Goal: Task Accomplishment & Management: Manage account settings

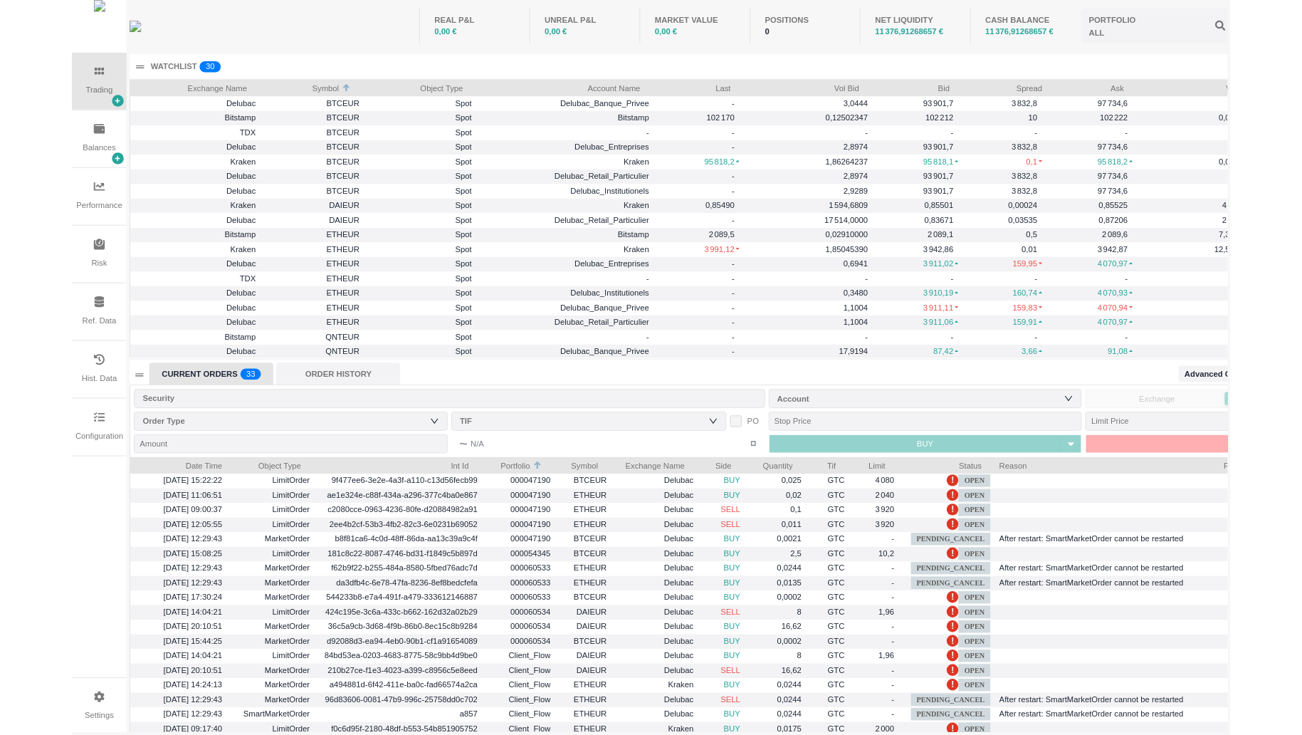
scroll to position [272, 1242]
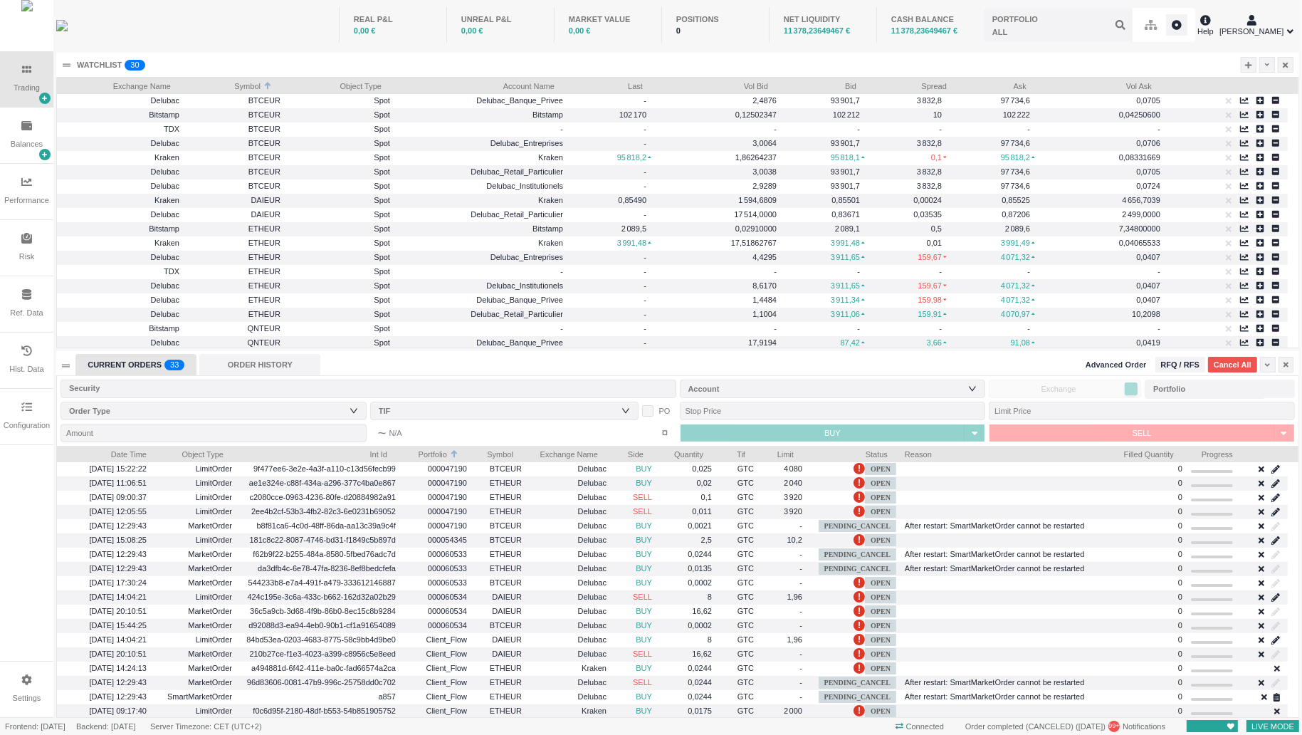
click at [1130, 368] on span "Advanced Order" at bounding box center [1116, 365] width 61 height 12
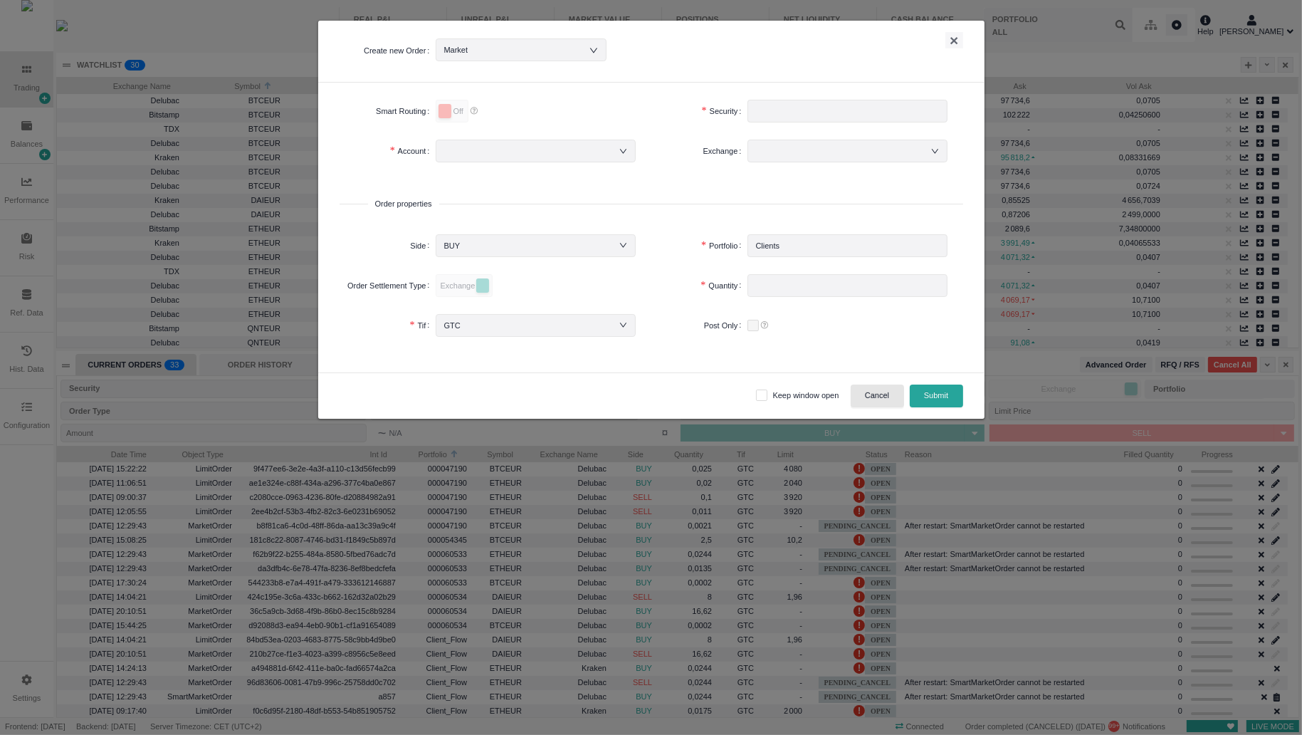
drag, startPoint x: 863, startPoint y: 400, endPoint x: 873, endPoint y: 395, distance: 11.1
click at [863, 401] on button "Cancel" at bounding box center [877, 395] width 53 height 23
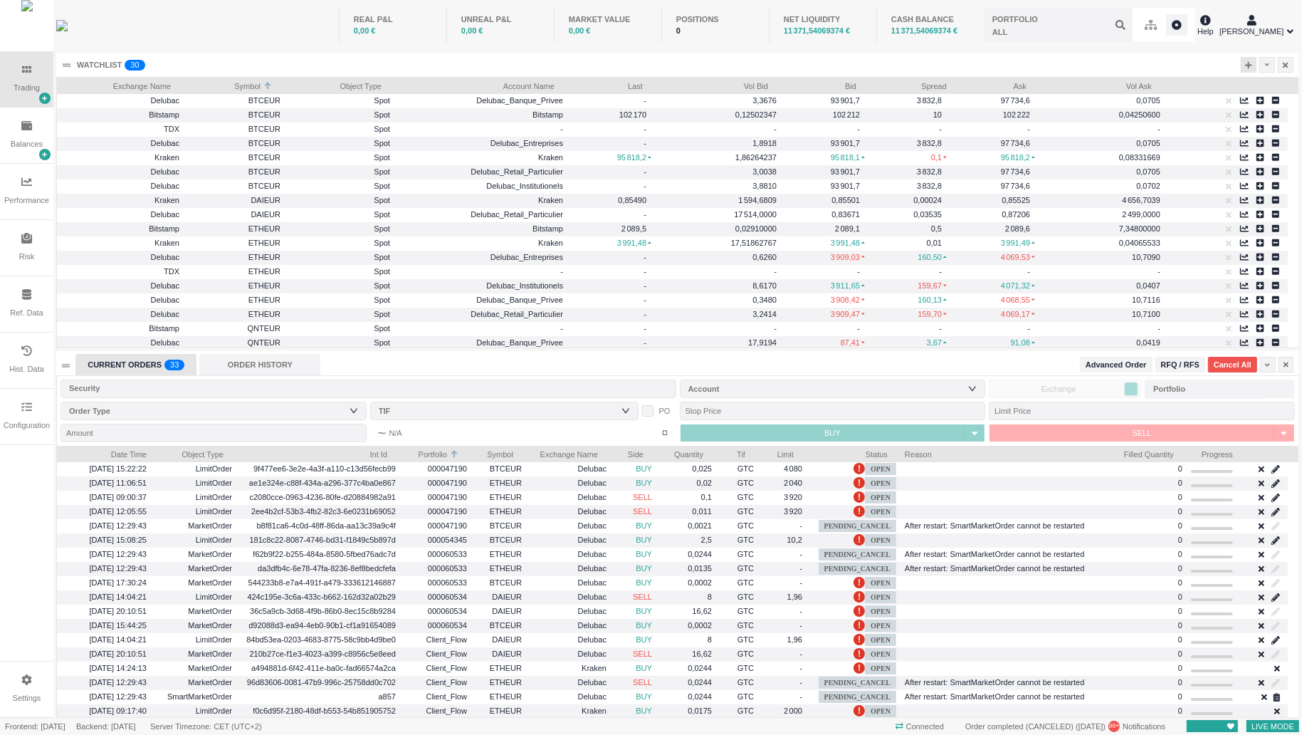
click at [1130, 72] on div at bounding box center [1249, 65] width 16 height 16
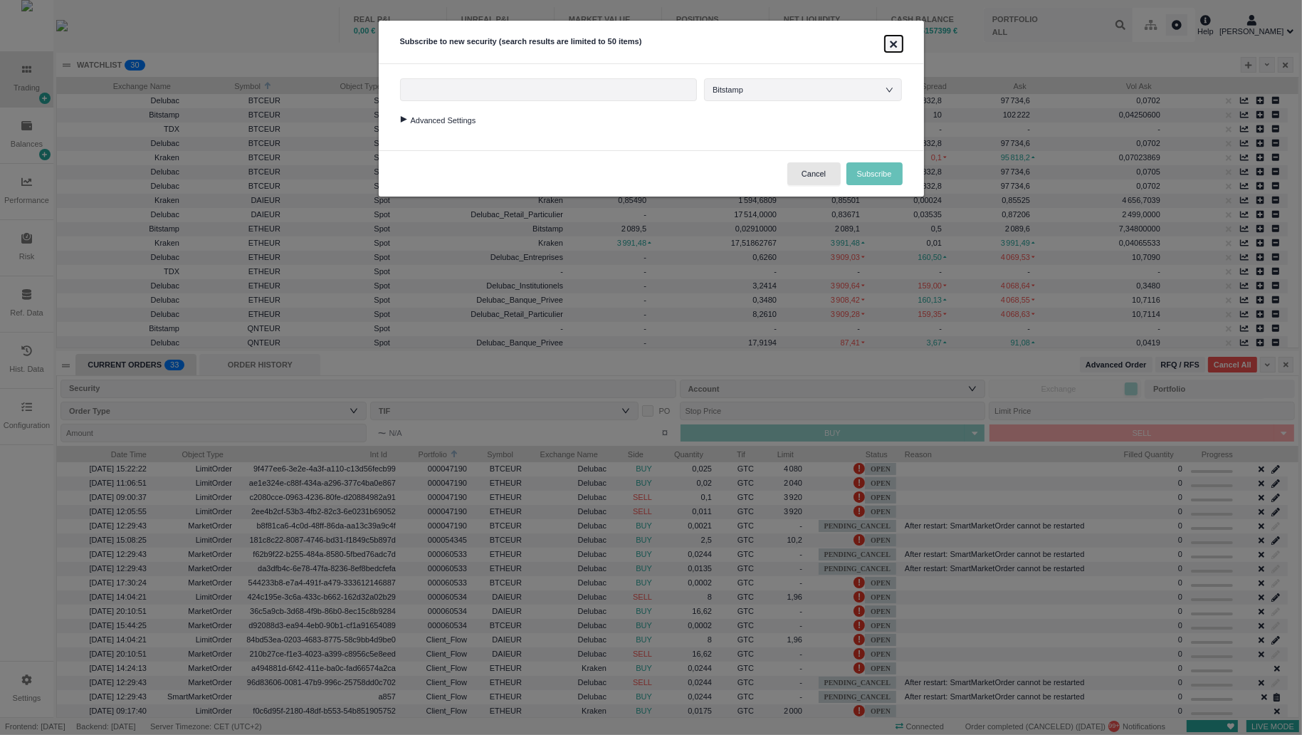
click at [891, 40] on button "×" at bounding box center [893, 44] width 17 height 16
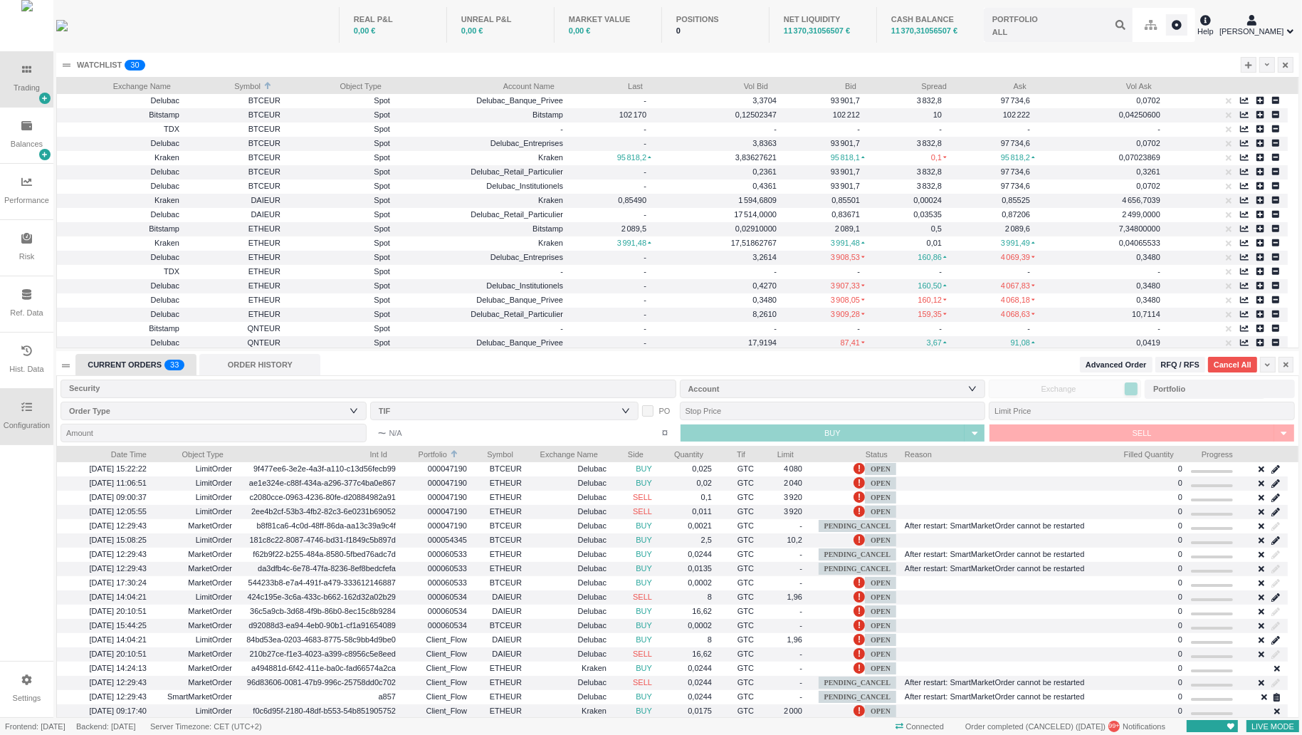
click at [14, 414] on div "Configuration" at bounding box center [26, 417] width 53 height 56
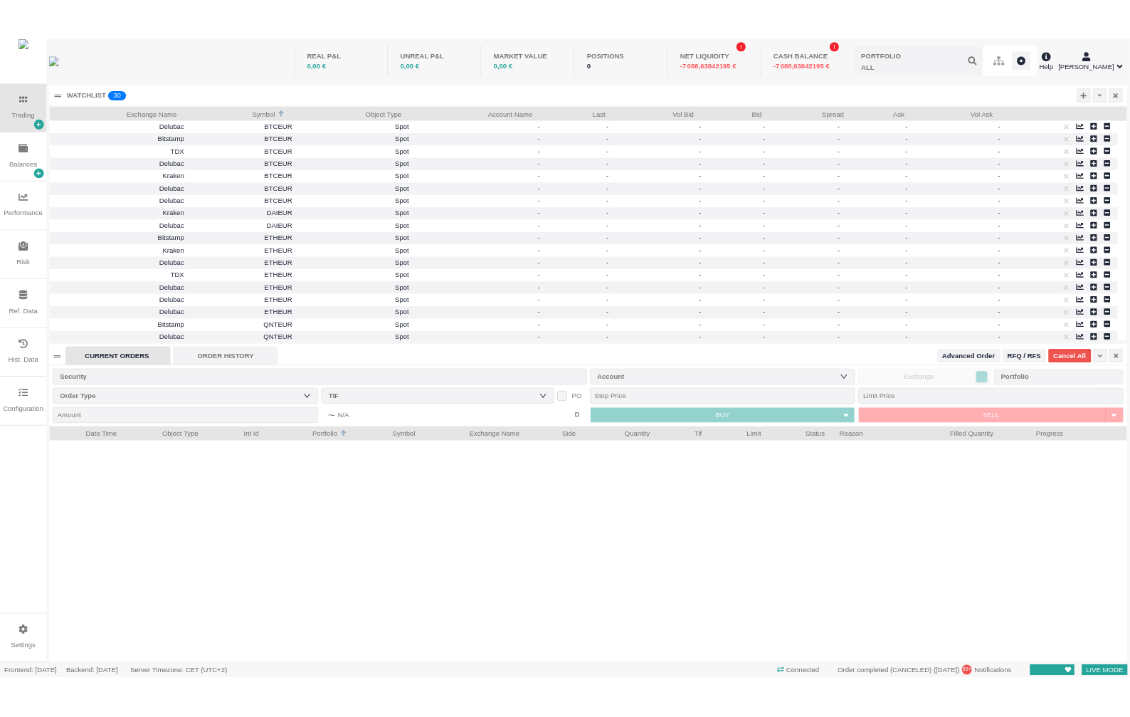
scroll to position [7, 7]
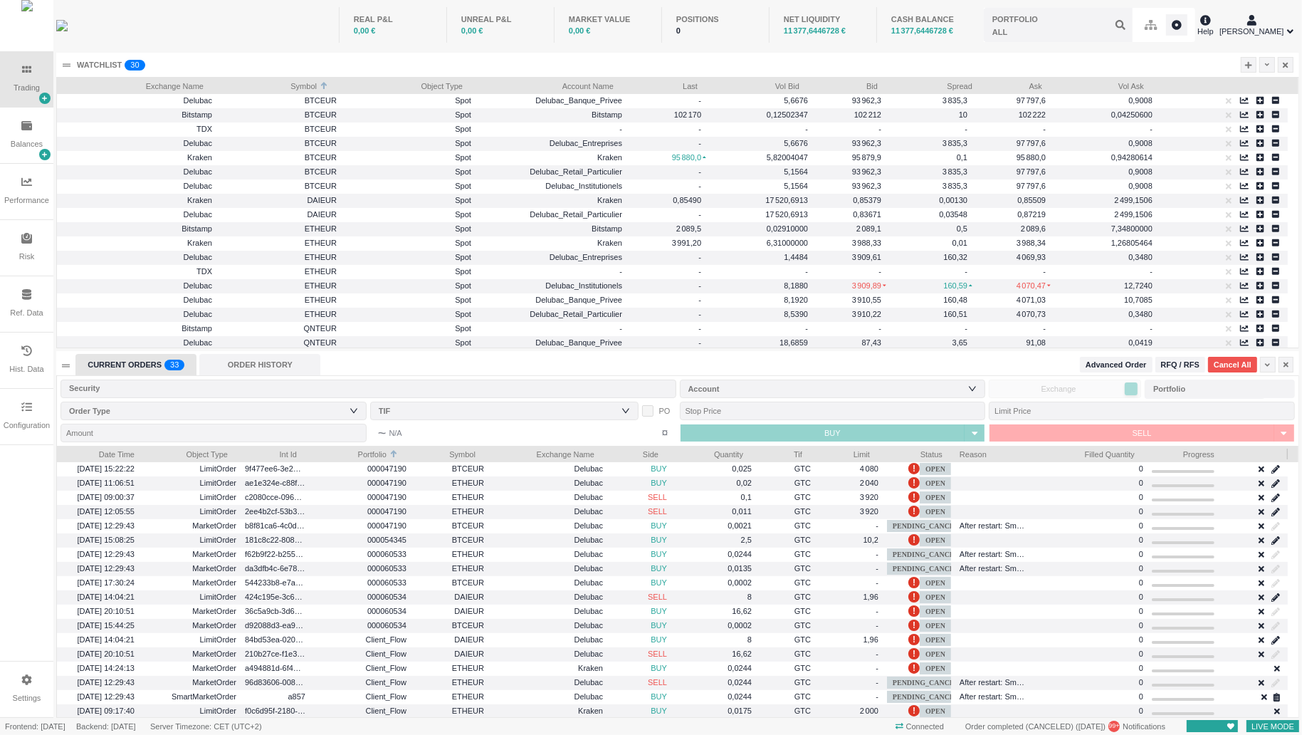
click at [1286, 448] on div at bounding box center [1288, 453] width 6 height 14
click at [1285, 452] on div at bounding box center [1253, 453] width 69 height 14
click at [1230, 388] on div "Portfolio" at bounding box center [1216, 389] width 127 height 14
click at [1270, 363] on div at bounding box center [1268, 365] width 16 height 16
click at [1234, 407] on li "Table Settings" at bounding box center [1232, 411] width 80 height 23
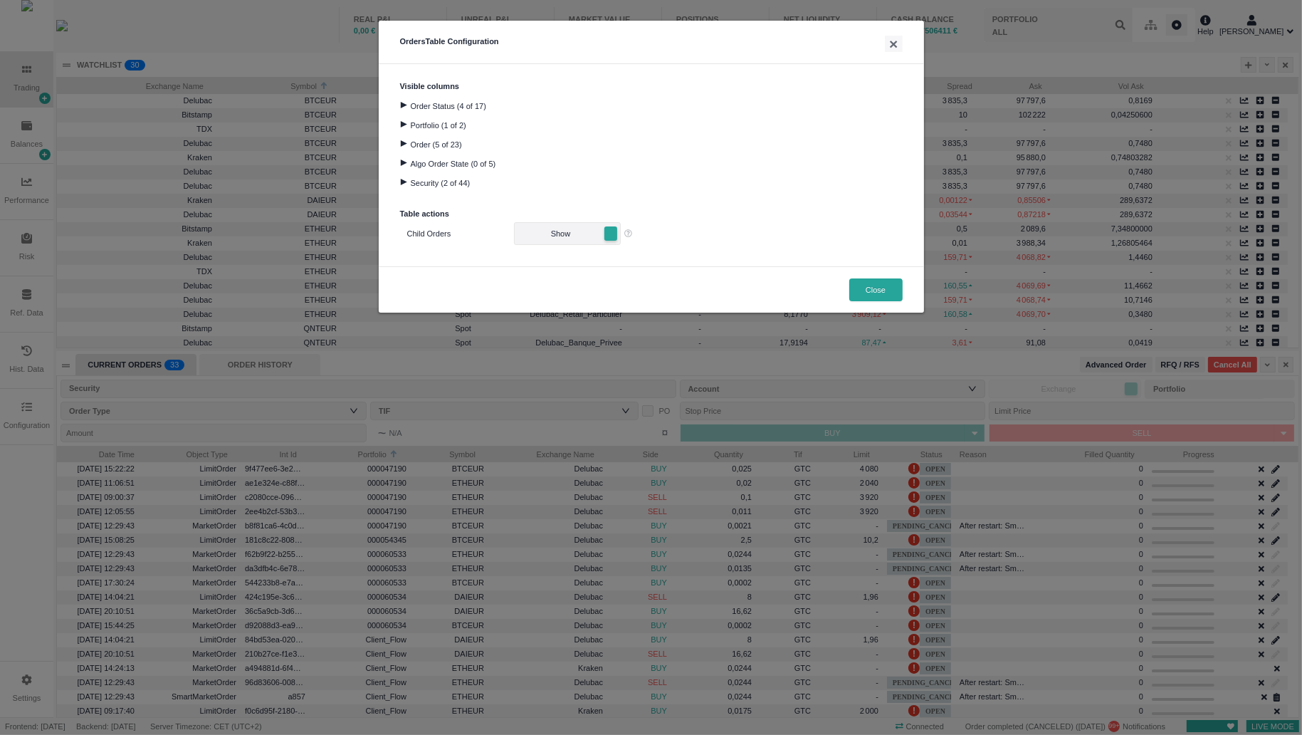
click at [402, 125] on div at bounding box center [403, 124] width 19 height 6
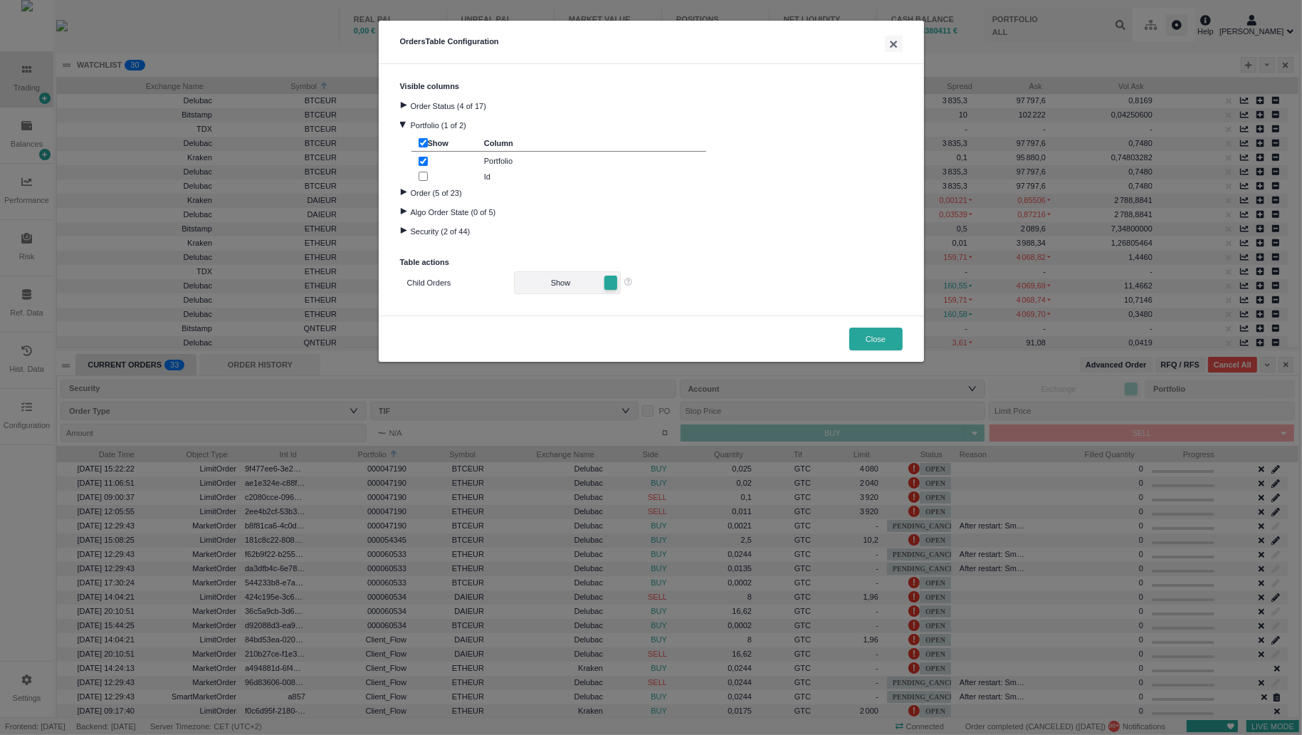
click at [426, 172] on input "checkbox" at bounding box center [423, 176] width 9 height 9
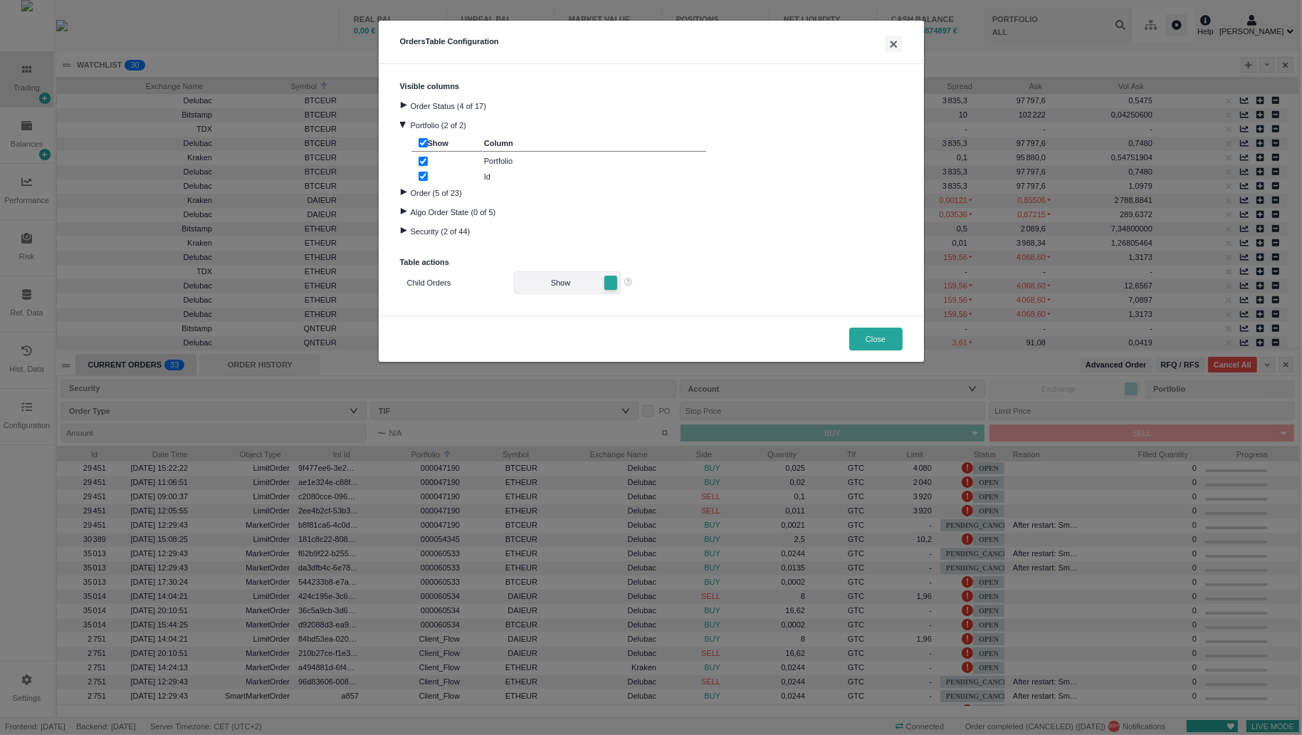
click at [426, 177] on input "checkbox" at bounding box center [423, 176] width 9 height 9
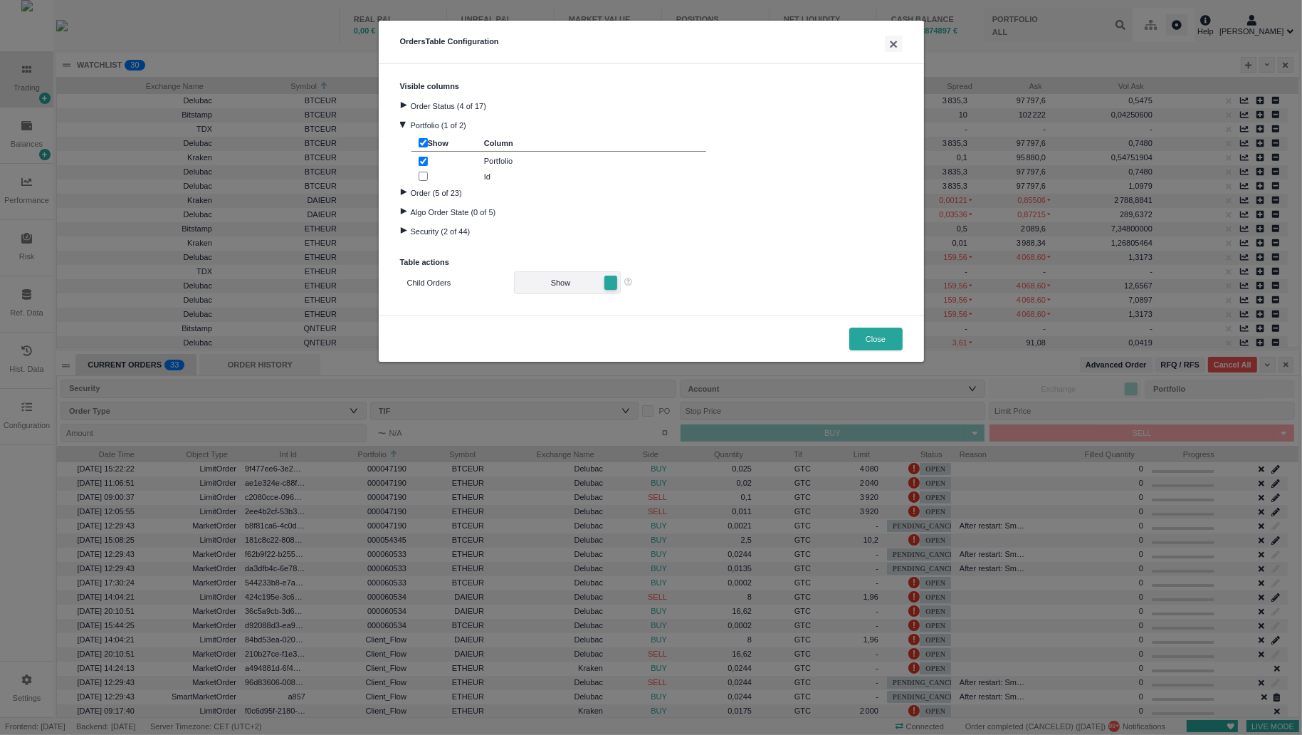
click at [426, 177] on input "checkbox" at bounding box center [423, 176] width 9 height 9
checkbox input "true"
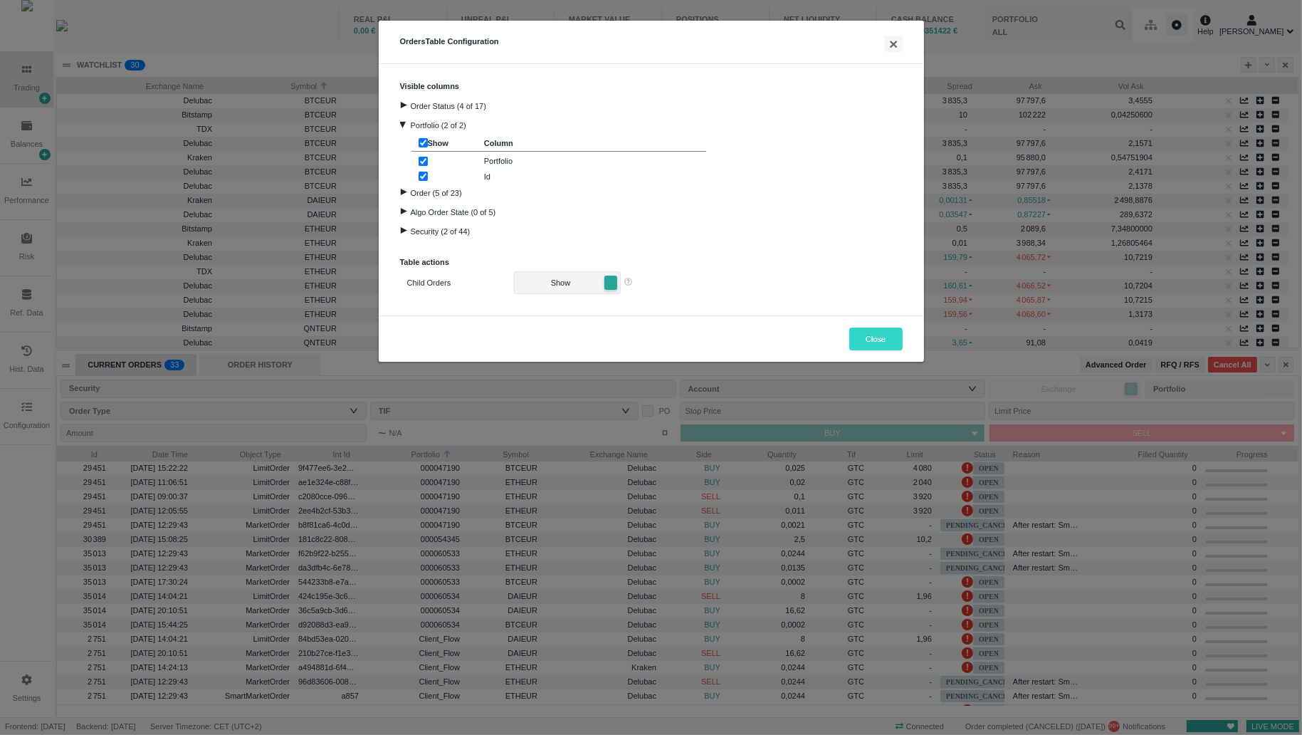
click at [861, 332] on button "Close" at bounding box center [875, 338] width 53 height 23
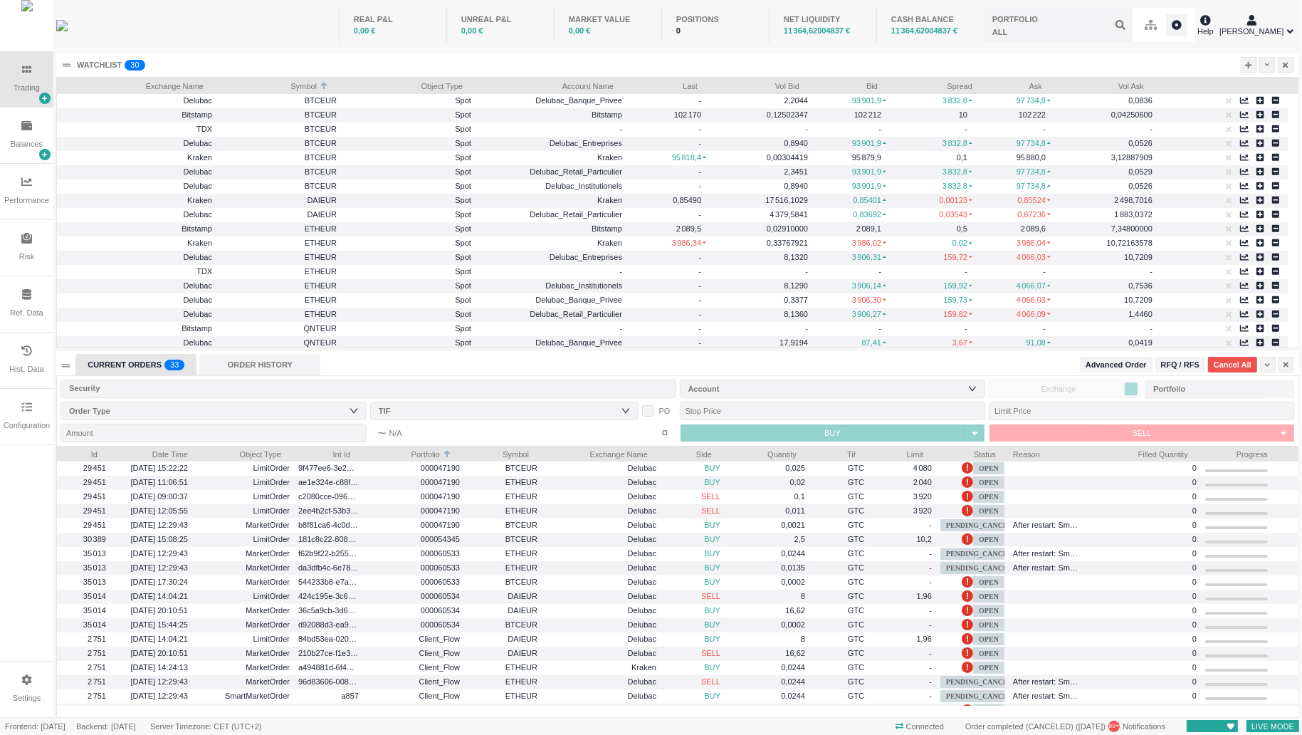
drag, startPoint x: 380, startPoint y: 369, endPoint x: 387, endPoint y: 370, distance: 7.2
click at [380, 369] on div "CURRENT ORDERS 0 1 2 3 4 5 6 7 8 9 0 1 2 3 4 5 6 7 8 9 0 1 2 3 4 5 6 7 8 9 0 1 …" at bounding box center [675, 364] width 1200 height 21
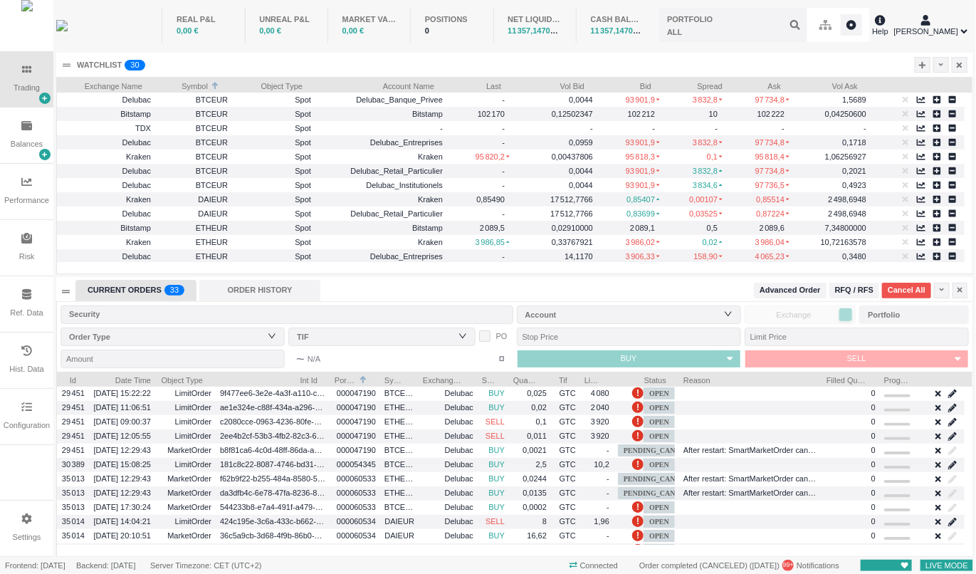
scroll to position [0, 0]
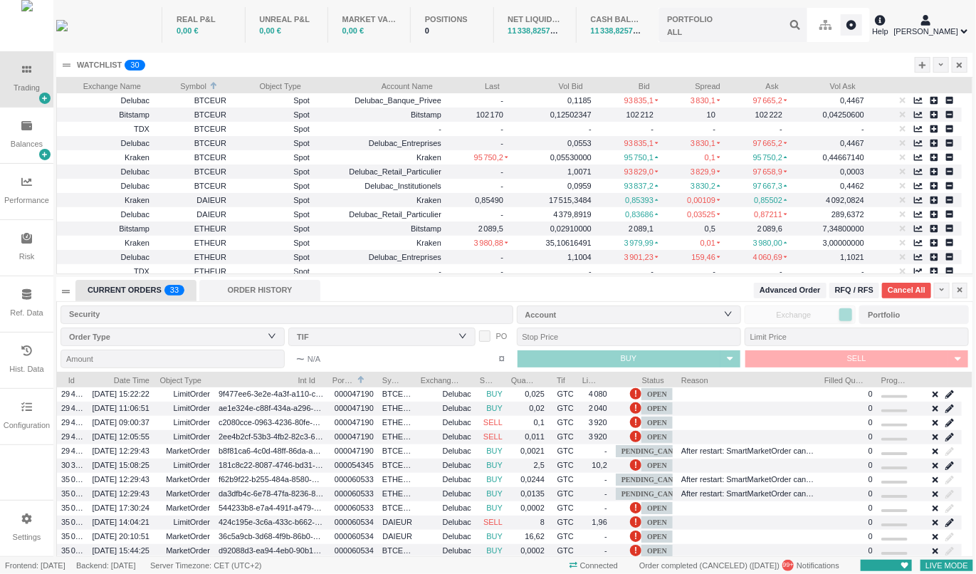
click at [357, 287] on div "CURRENT ORDERS 0 1 2 3 4 5 6 7 8 9 0 1 2 3 4 5 6 7 8 9 0 1 2 3 4 5 6 7 8 9 0 1 …" at bounding box center [512, 290] width 874 height 21
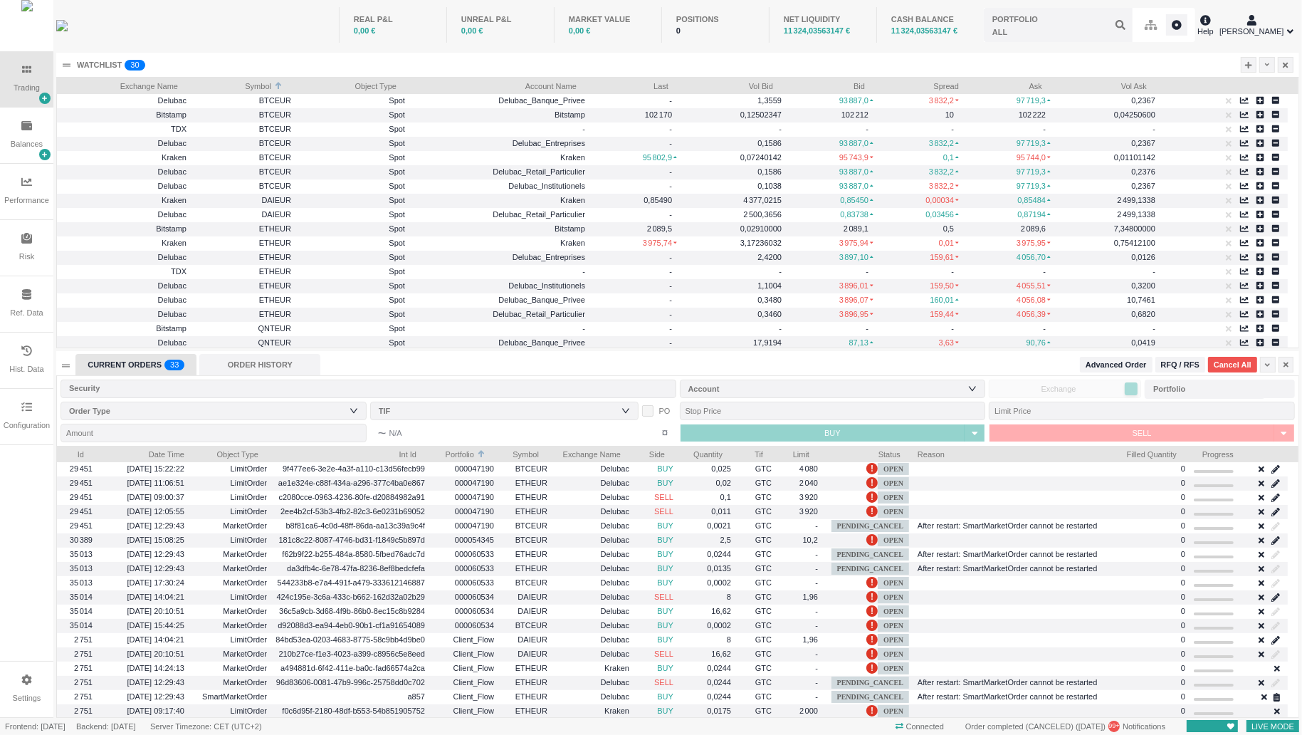
scroll to position [272, 1242]
click at [29, 678] on icon at bounding box center [27, 680] width 10 height 10
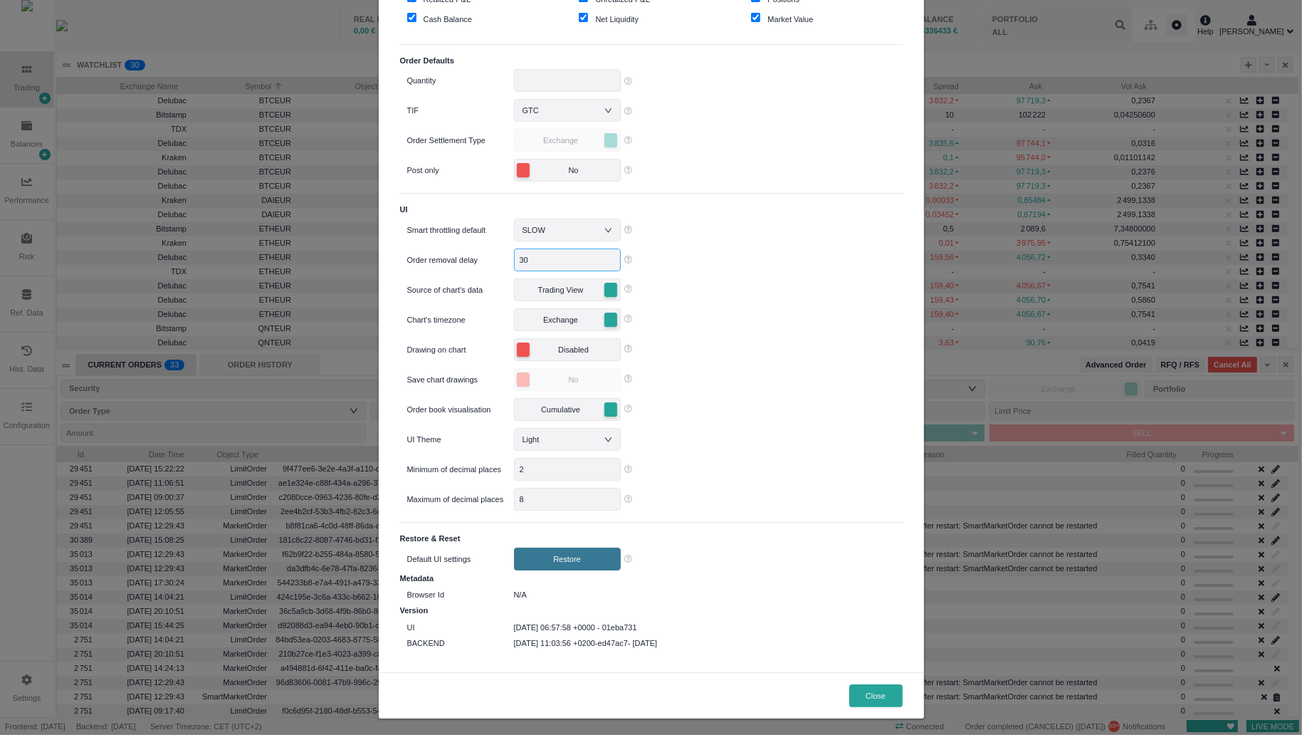
scroll to position [104, 0]
click at [4, 420] on div "Settings × Tiles Realized P&L Unrealized P&L Positions Cash Balance Net Liquidi…" at bounding box center [651, 367] width 1302 height 735
click at [876, 686] on button "Close" at bounding box center [875, 694] width 53 height 23
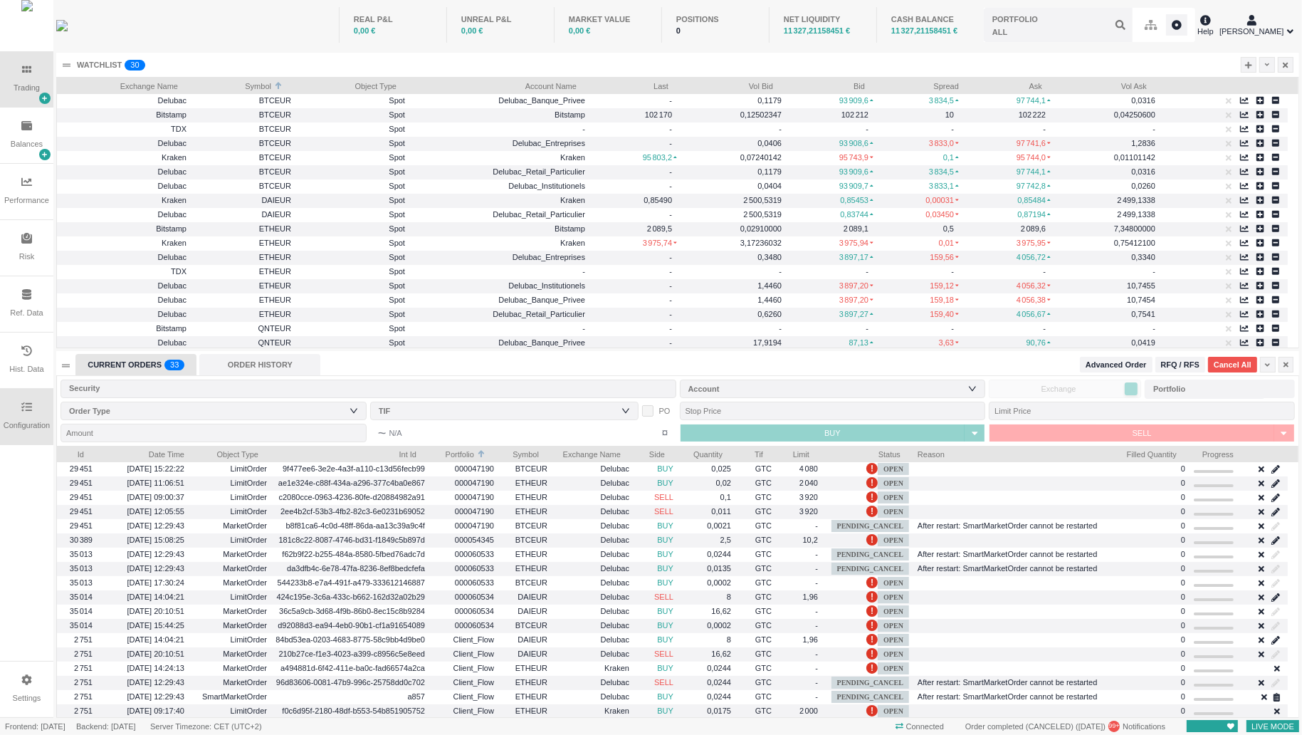
click at [32, 412] on div "Configuration" at bounding box center [26, 417] width 53 height 56
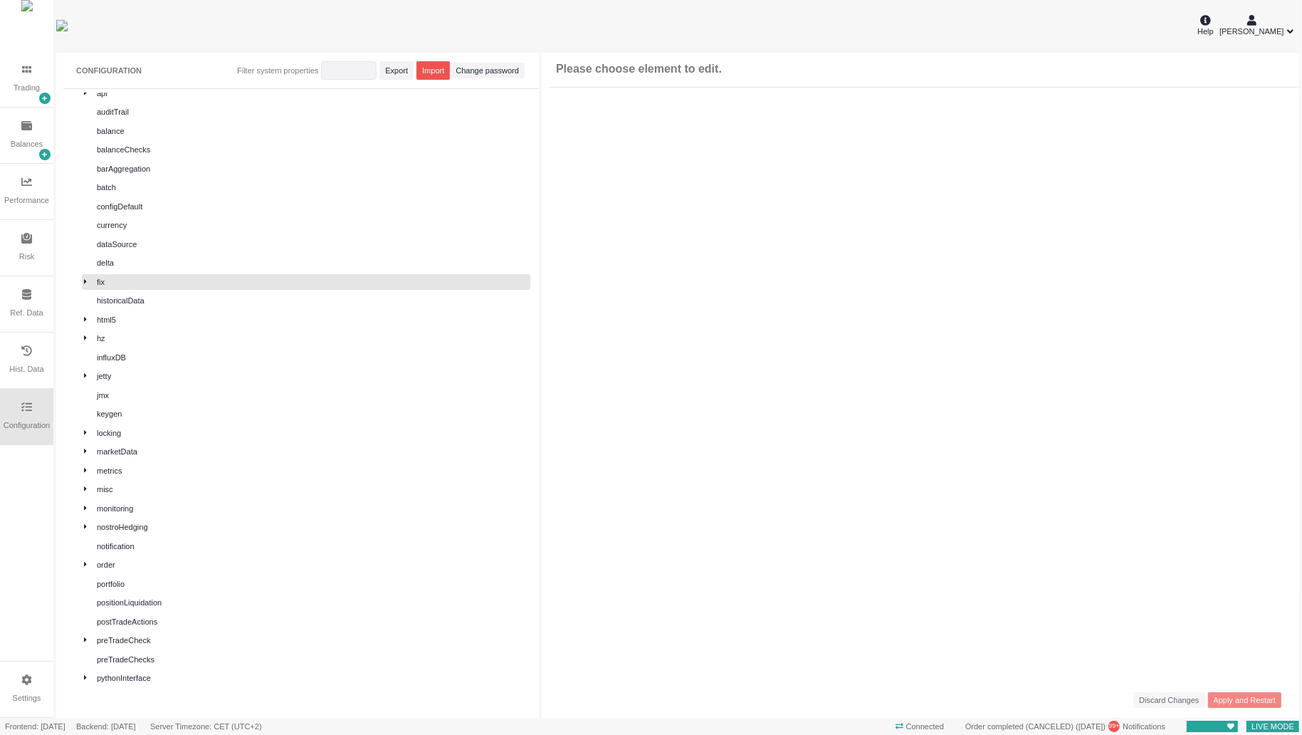
scroll to position [0, 0]
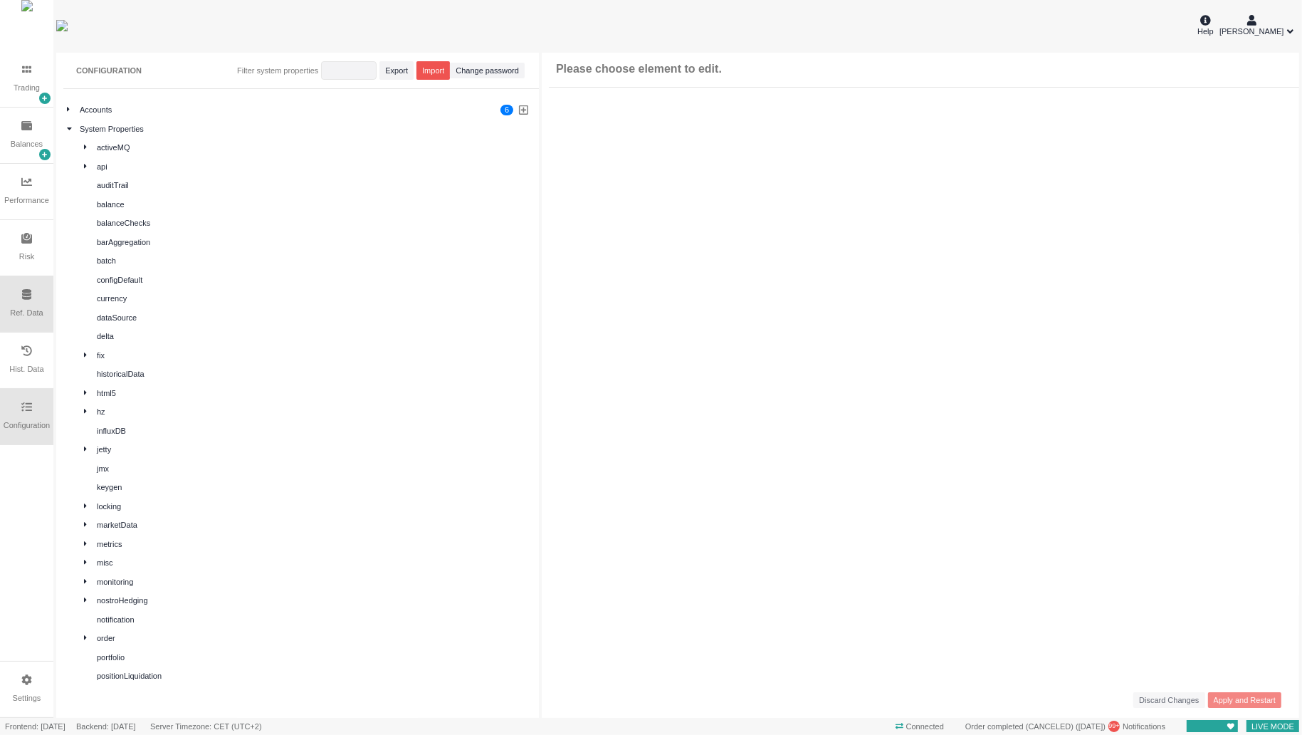
click at [22, 296] on icon at bounding box center [26, 294] width 9 height 11
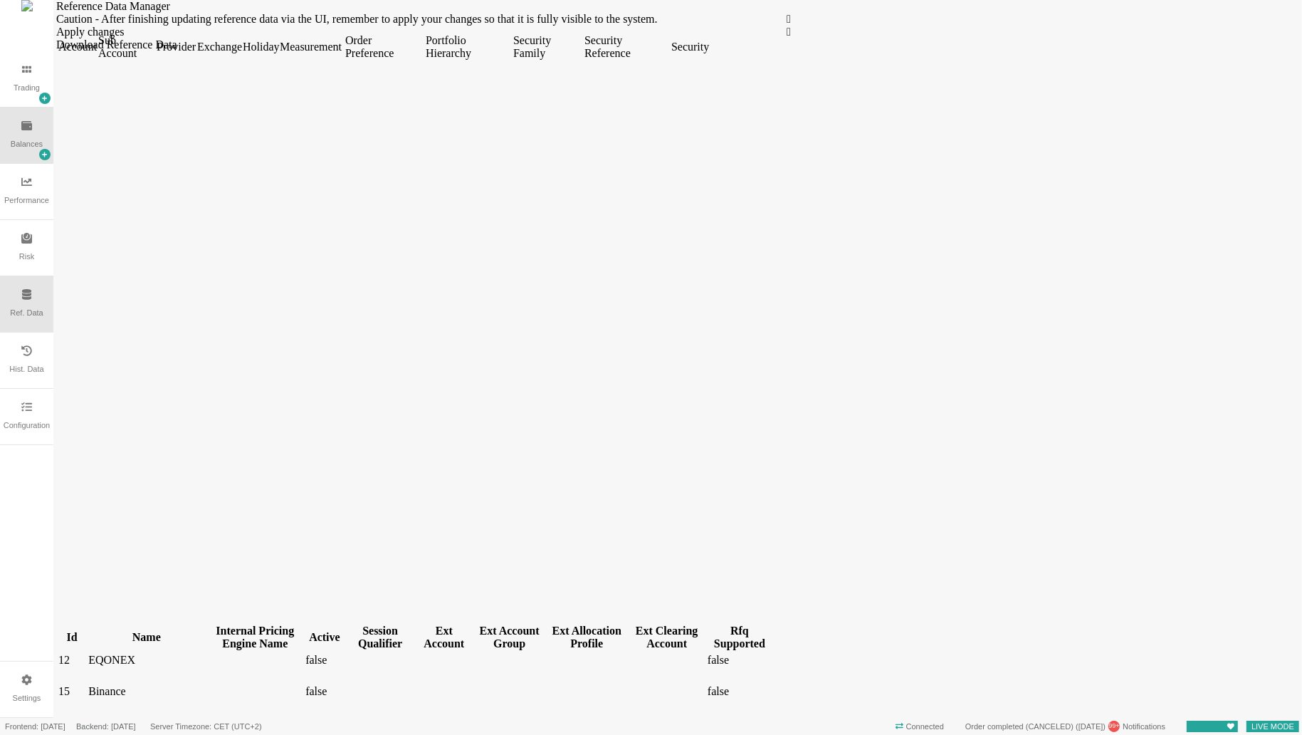
click at [28, 140] on div "Balances" at bounding box center [27, 144] width 32 height 12
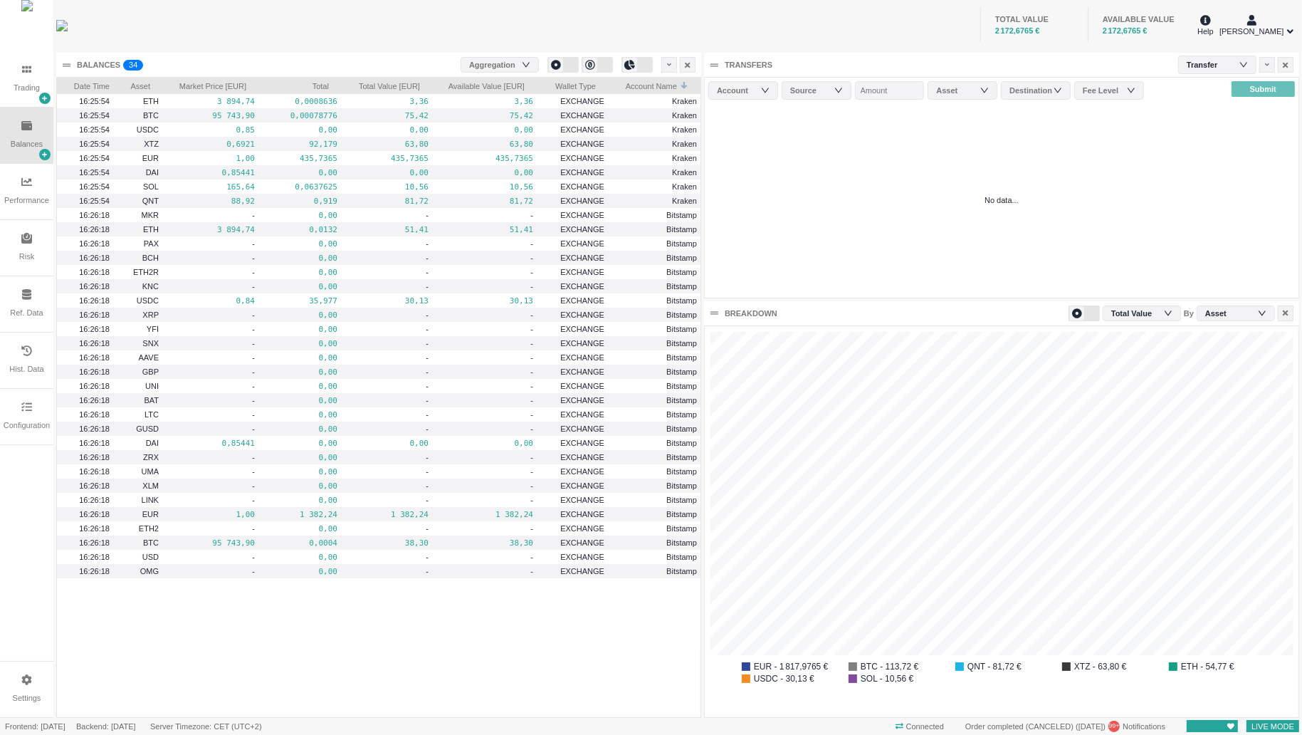
scroll to position [391, 594]
click at [25, 65] on div "Trading" at bounding box center [26, 79] width 53 height 56
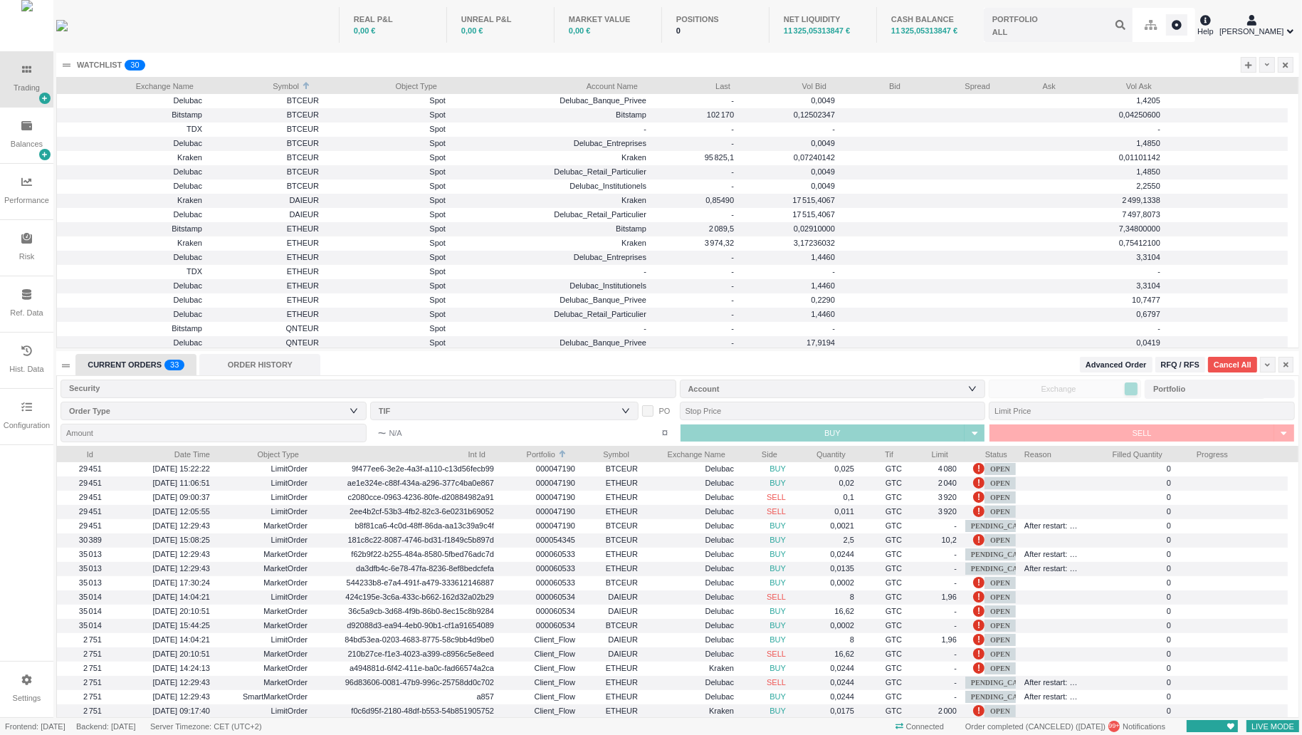
scroll to position [272, 1242]
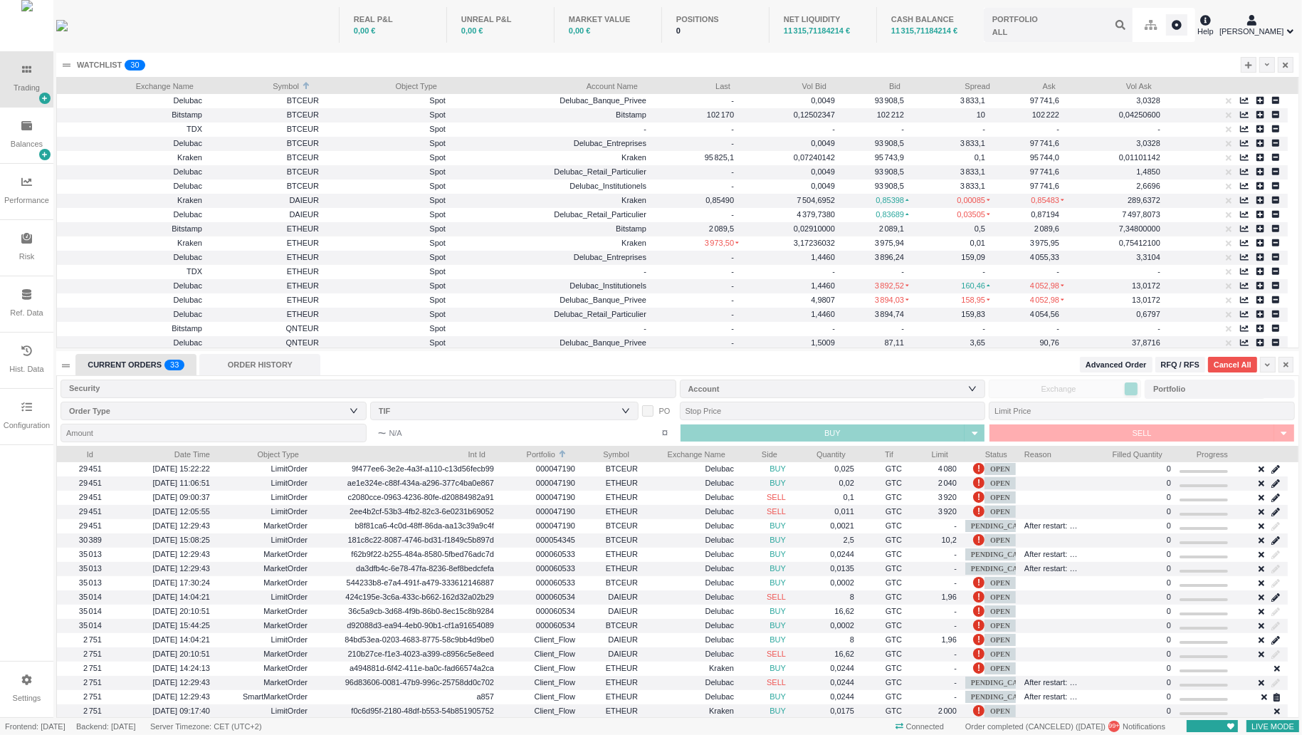
click at [742, 390] on div "Account" at bounding box center [829, 389] width 283 height 14
click at [730, 370] on div "CURRENT ORDERS 0 1 2 3 4 5 6 7 8 9 0 1 2 3 4 5 6 7 8 9 0 1 2 3 4 5 6 7 8 9 0 1 …" at bounding box center [675, 364] width 1200 height 21
click at [1163, 397] on input "text" at bounding box center [1205, 389] width 120 height 19
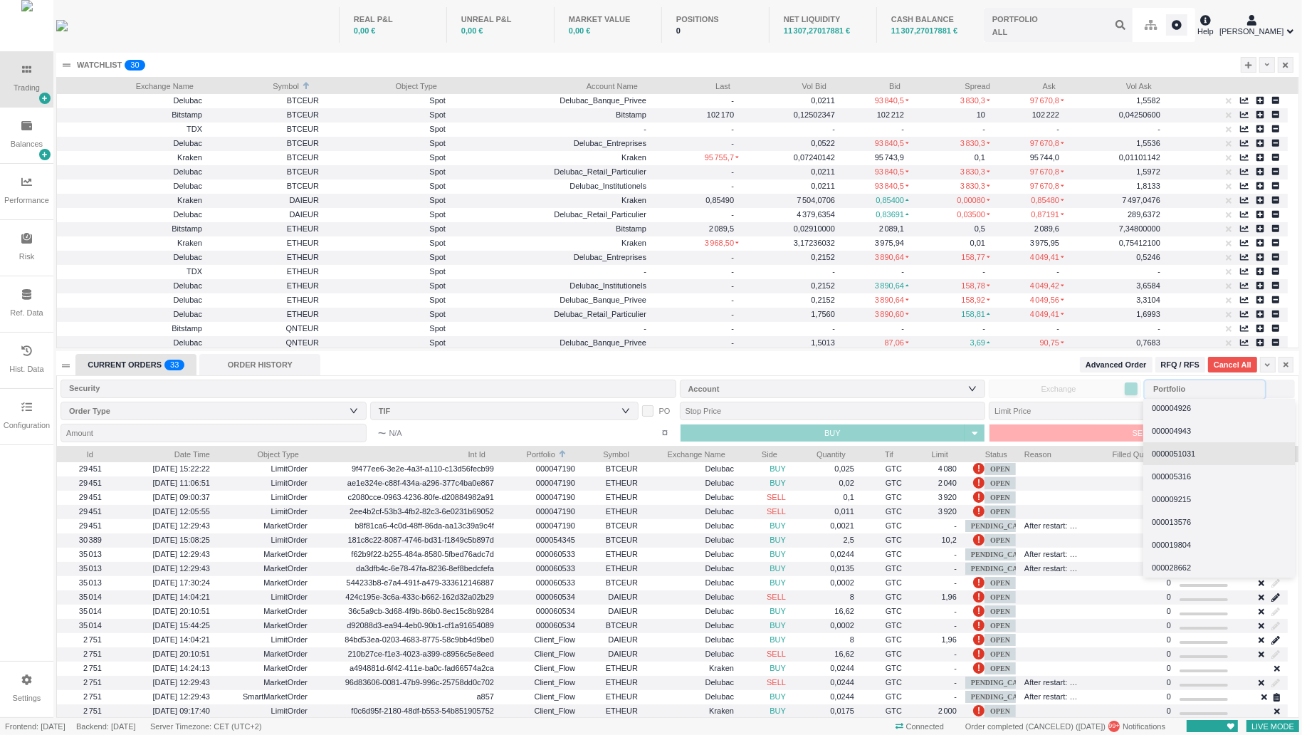
scroll to position [0, 0]
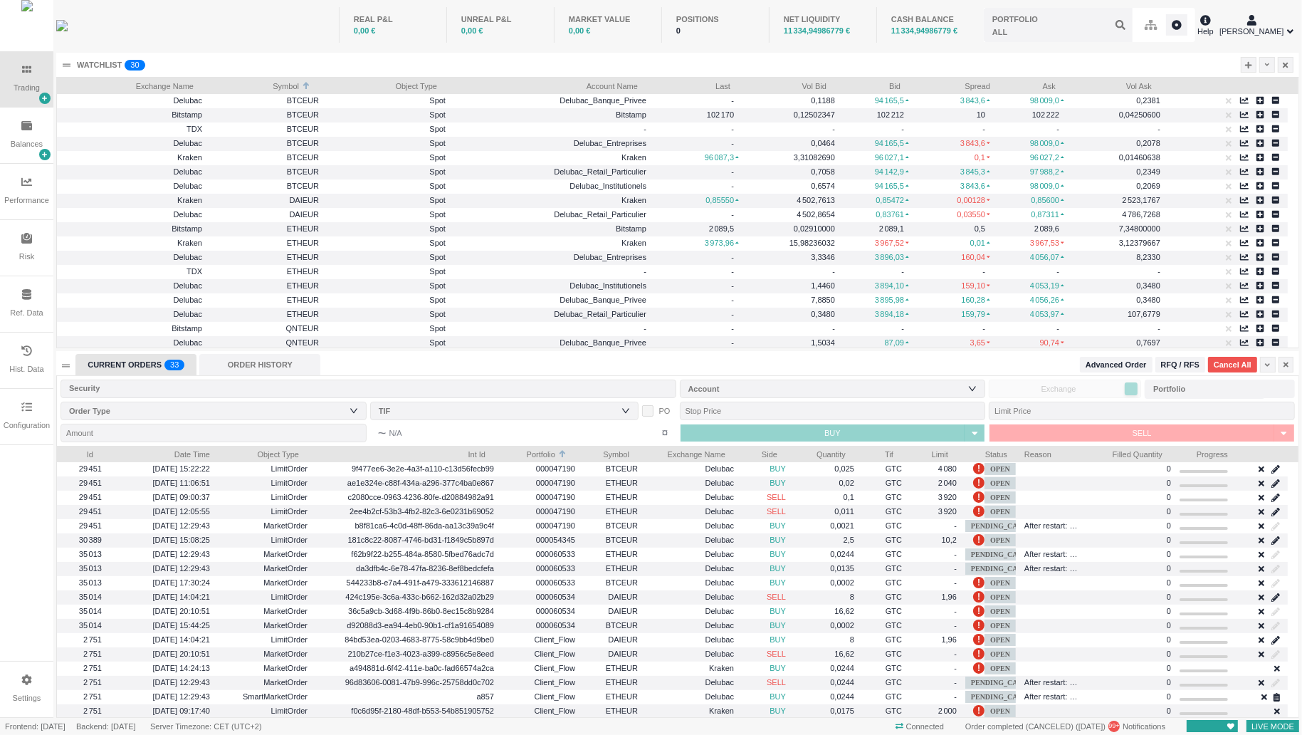
click at [317, 33] on div "REAL P&L 0,00 € UNREAL P&L 0,00 € MARKET VALUE 0,00 € POSITIONS 0 NET LIQUIDITY…" at bounding box center [682, 25] width 1026 height 50
click at [1006, 23] on div "PORTFOLIO" at bounding box center [1015, 20] width 46 height 12
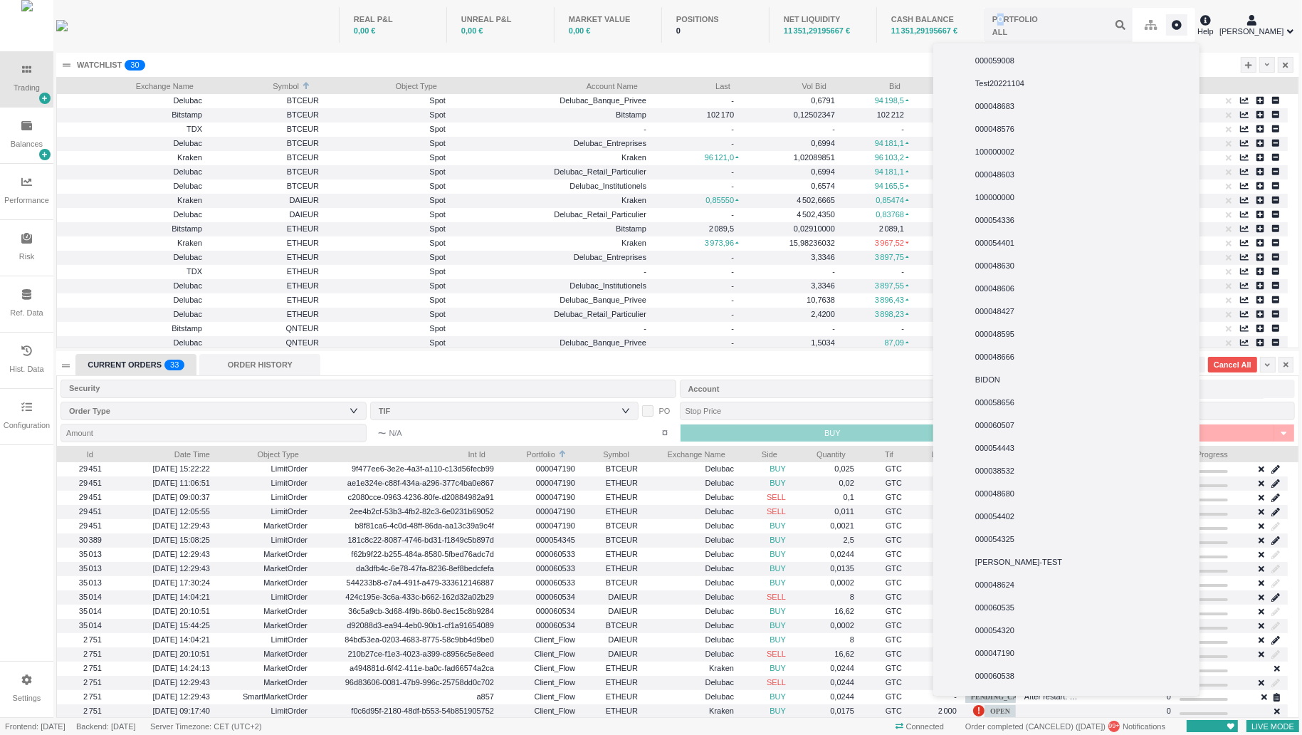
scroll to position [6966, 0]
click at [1074, 22] on input "text" at bounding box center [1058, 25] width 149 height 34
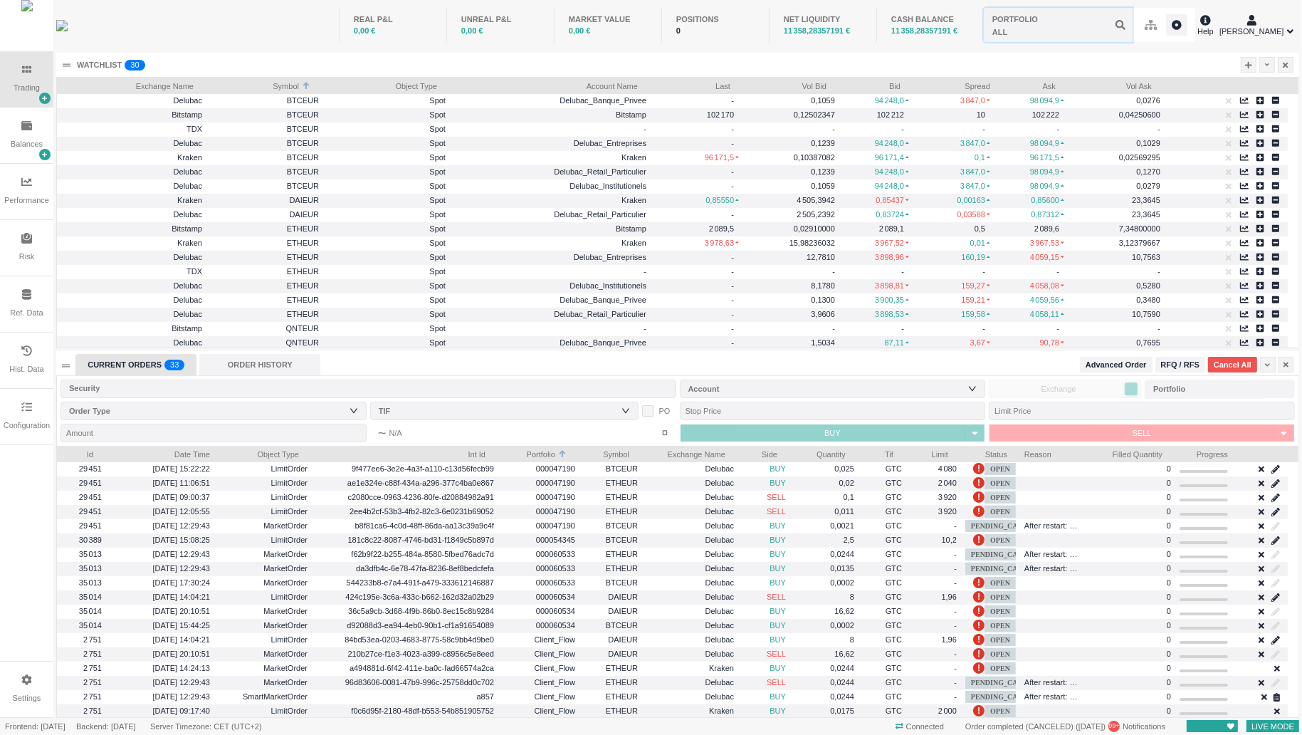
paste input "000060537"
type input "000060537"
click at [999, 78] on span "000060537" at bounding box center [994, 80] width 39 height 9
type input "000060537"
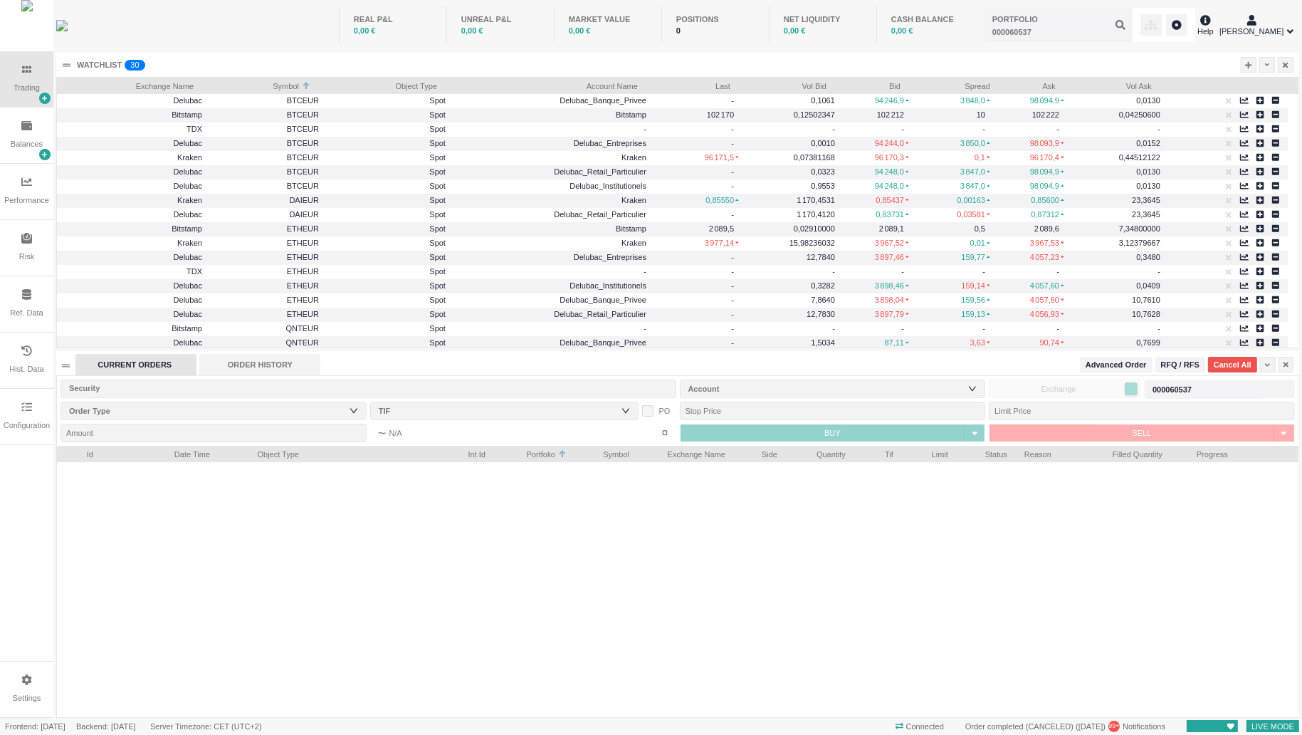
click at [905, 26] on span "0,00 €" at bounding box center [902, 30] width 22 height 9
click at [937, 28] on div "0,00 €" at bounding box center [930, 31] width 78 height 12
click at [1094, 19] on input "text" at bounding box center [1058, 25] width 149 height 34
click at [1008, 83] on span "000060537" at bounding box center [994, 80] width 39 height 9
click at [267, 374] on div "ORDER HISTORY" at bounding box center [259, 364] width 121 height 21
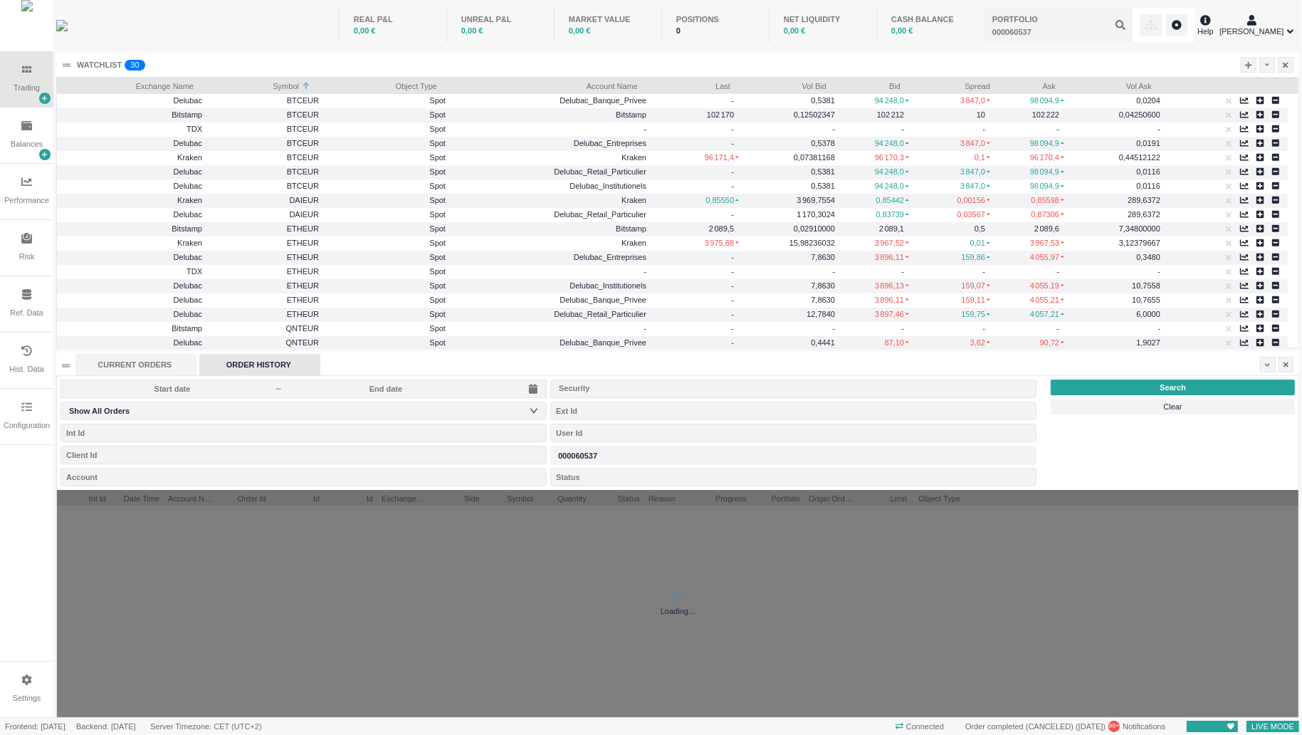
scroll to position [15, 243]
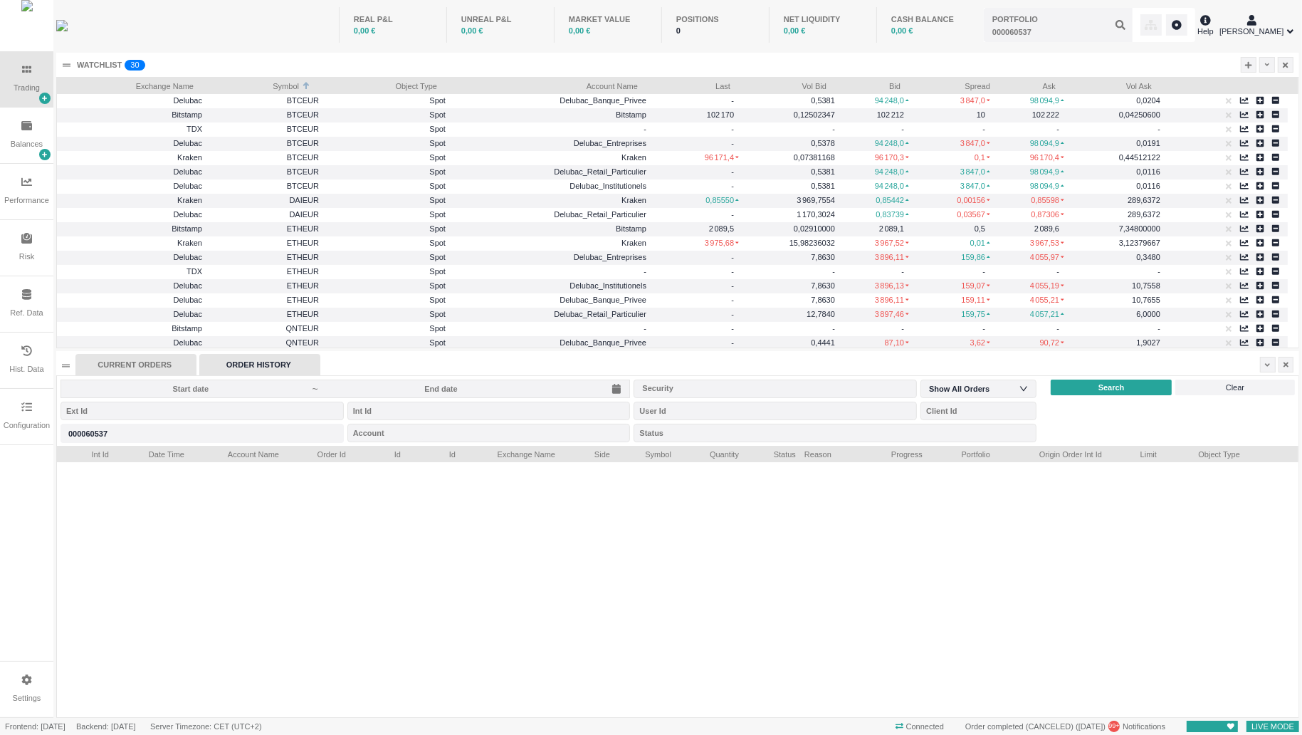
click at [160, 362] on div "CURRENT ORDERS" at bounding box center [135, 364] width 121 height 21
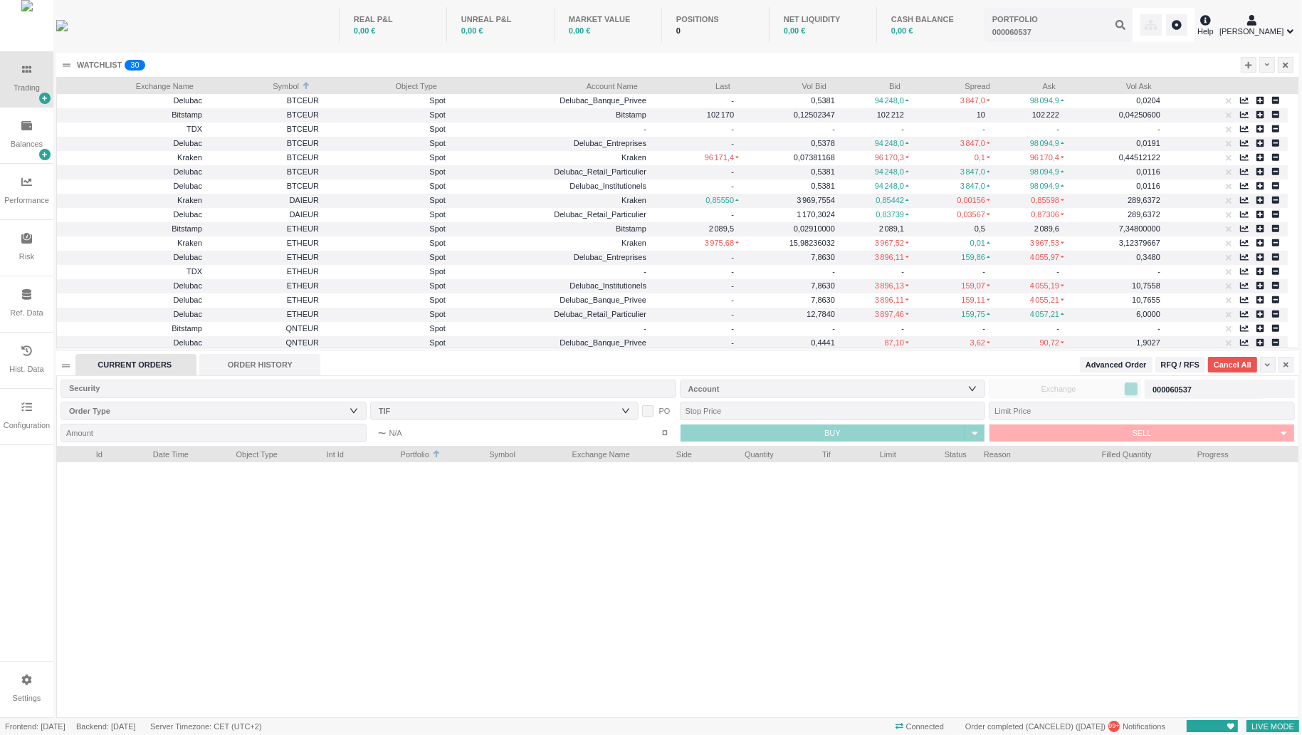
scroll to position [272, 1242]
click at [253, 362] on div "ORDER HISTORY" at bounding box center [259, 364] width 121 height 21
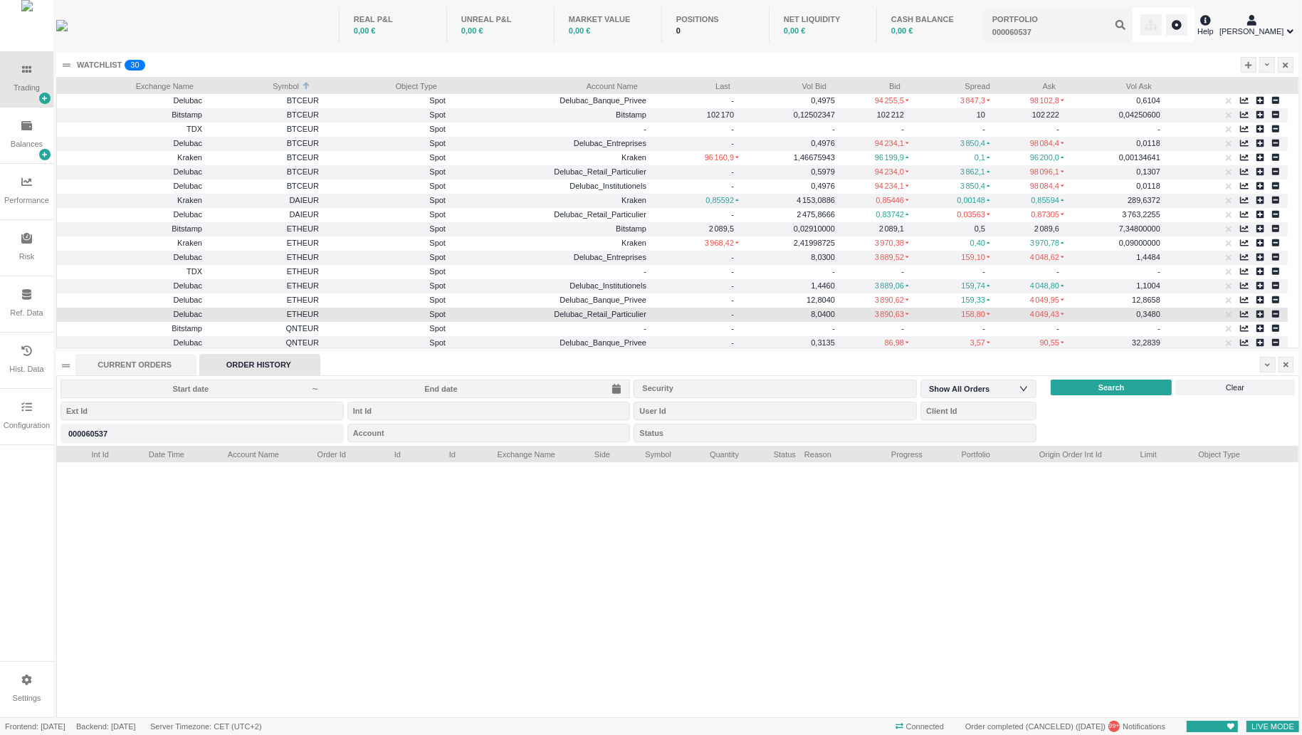
scroll to position [272, 1242]
